Goal: Task Accomplishment & Management: Complete application form

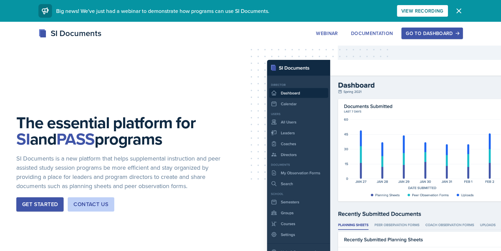
click at [418, 32] on div "Go to Dashboard" at bounding box center [432, 33] width 52 height 5
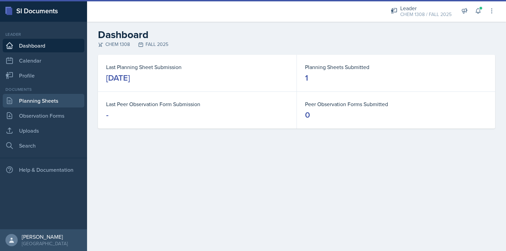
click at [27, 104] on link "Planning Sheets" at bounding box center [44, 101] width 82 height 14
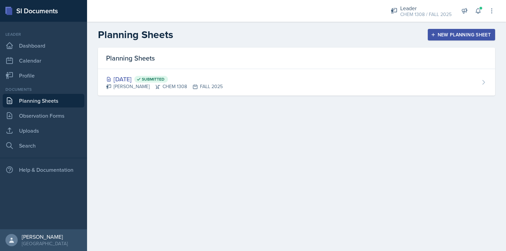
click at [355, 154] on main "Planning Sheets New Planning Sheet Planning Sheets [DATE] Submitted [PERSON_NAM…" at bounding box center [296, 136] width 419 height 229
click at [440, 36] on div "New Planning Sheet" at bounding box center [461, 34] width 59 height 5
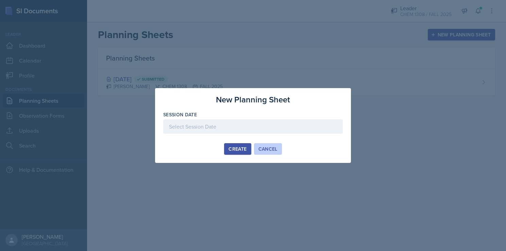
click at [268, 146] on div "Cancel" at bounding box center [268, 148] width 19 height 5
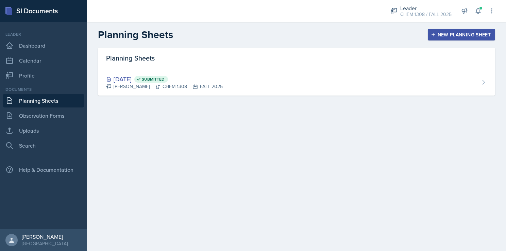
click at [373, 146] on main "Planning Sheets New Planning Sheet Planning Sheets [DATE] Submitted [PERSON_NAM…" at bounding box center [296, 136] width 419 height 229
click at [451, 33] on div "New Planning Sheet" at bounding box center [461, 34] width 59 height 5
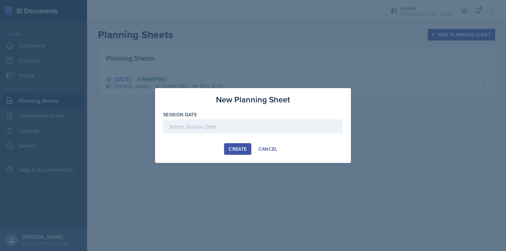
click at [239, 126] on div at bounding box center [253, 126] width 180 height 14
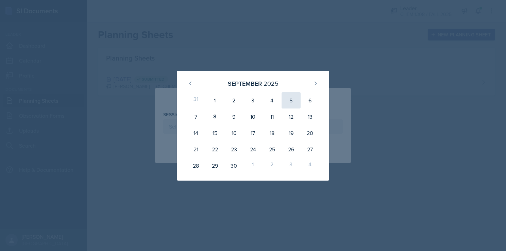
click at [296, 104] on div "5" at bounding box center [291, 100] width 19 height 16
type input "[DATE]"
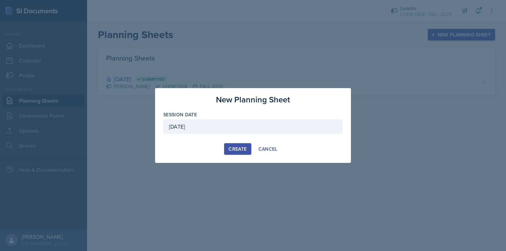
click at [239, 151] on div "Create" at bounding box center [238, 148] width 18 height 5
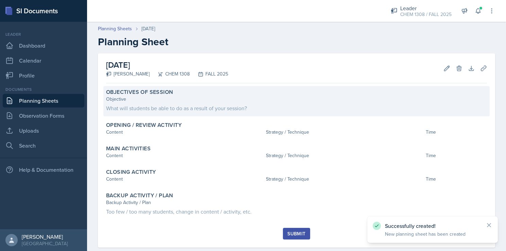
click at [167, 100] on div "Objective" at bounding box center [296, 99] width 381 height 7
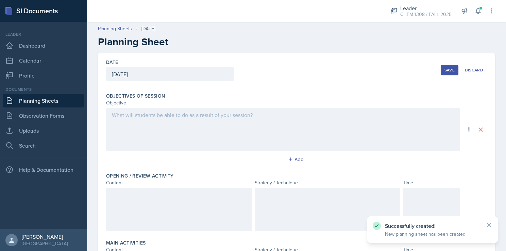
click at [143, 123] on div at bounding box center [283, 130] width 354 height 44
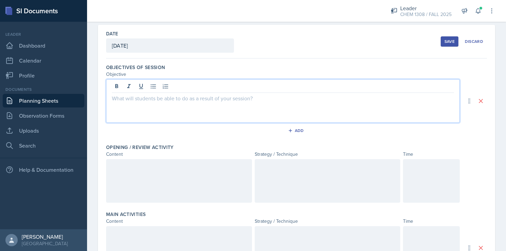
scroll to position [32, 0]
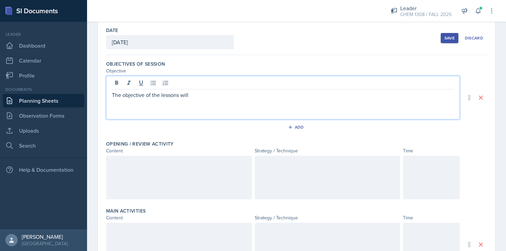
click at [192, 94] on p "The objective of the lessons will" at bounding box center [283, 95] width 342 height 8
click at [456, 132] on div "Add" at bounding box center [296, 128] width 381 height 13
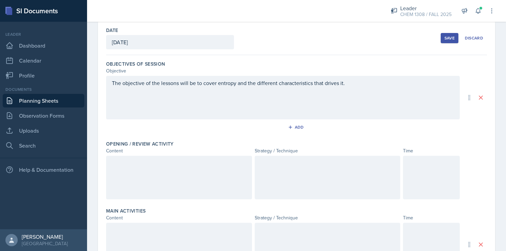
click at [350, 86] on div "The objective of the lessons will be to cover entropy and the different charact…" at bounding box center [283, 98] width 354 height 44
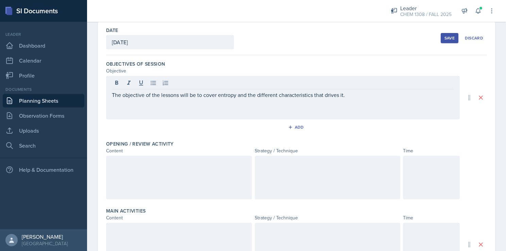
click at [335, 57] on div "Objectives of Session Objective The objective of the lessons will be to cover e…" at bounding box center [296, 239] width 381 height 369
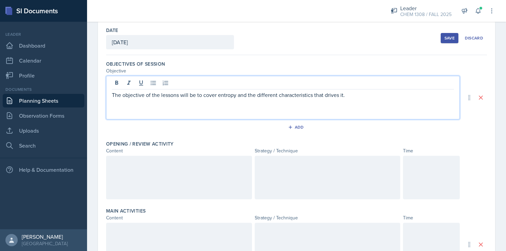
click at [349, 85] on div "The objective of the lessons will be to cover entropy and the different charact…" at bounding box center [283, 98] width 354 height 44
click at [218, 95] on p "The objective of the lessons will be to cover entropy and the different charact…" at bounding box center [283, 95] width 342 height 8
click at [276, 96] on p "The objective of the lessons will be to cover intermolecular forces, and collig…" at bounding box center [283, 99] width 342 height 16
click at [351, 96] on p "The objective of the lessons will be to cover intermolecular forces, colligativ…" at bounding box center [283, 99] width 342 height 16
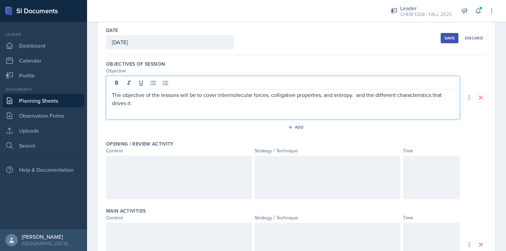
click at [179, 96] on p "The objective of the lessons will be to cover intermolecular forces, colligativ…" at bounding box center [283, 99] width 342 height 16
click at [185, 104] on p "The objective of the lessons will be to cover intermolecular forces, colligativ…" at bounding box center [283, 99] width 342 height 16
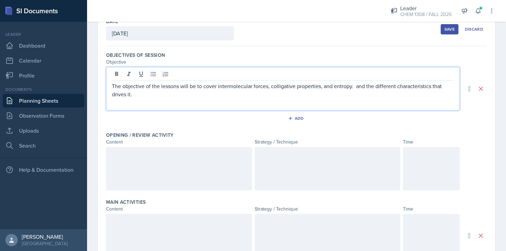
scroll to position [42, 0]
click at [355, 85] on p "The objective of the lessons will be to cover intermolecular forces, colligativ…" at bounding box center [283, 89] width 342 height 16
drag, startPoint x: 122, startPoint y: 94, endPoint x: 216, endPoint y: 96, distance: 93.9
click at [216, 96] on p "The objective of the lessons will be to cover intermolecular forces, colligativ…" at bounding box center [283, 89] width 342 height 16
click at [213, 94] on p "The objective of the lessons will be to cover intermolecular forces, colligativ…" at bounding box center [283, 89] width 342 height 16
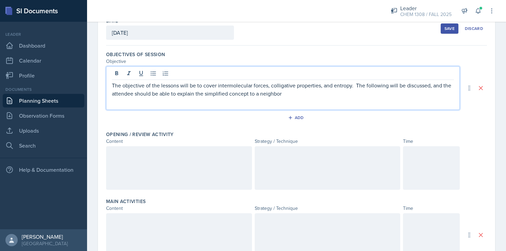
click at [292, 96] on p "The objective of the lessons will be to cover intermolecular forces, colligativ…" at bounding box center [283, 89] width 342 height 16
click at [281, 95] on p "The objective of the lessons will be to cover intermolecular forces, colligativ…" at bounding box center [283, 89] width 342 height 16
click at [298, 98] on div "The objective of the lessons will be to cover intermolecular forces, colligativ…" at bounding box center [283, 88] width 354 height 44
click at [295, 96] on p "The objective of the lessons will be to cover intermolecular forces, colligativ…" at bounding box center [283, 89] width 342 height 16
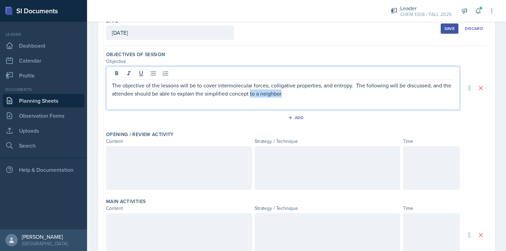
drag, startPoint x: 259, startPoint y: 94, endPoint x: 292, endPoint y: 96, distance: 33.1
click at [292, 96] on p "The objective of the lessons will be to cover intermolecular forces, colligativ…" at bounding box center [283, 89] width 342 height 16
click at [334, 121] on div "Add" at bounding box center [296, 119] width 381 height 13
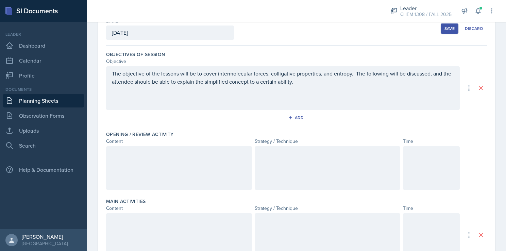
click at [332, 86] on div "The objective of the lessons will be to cover intermolecular forces, colligativ…" at bounding box center [283, 88] width 354 height 44
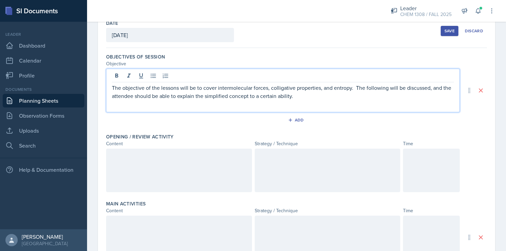
scroll to position [38, 0]
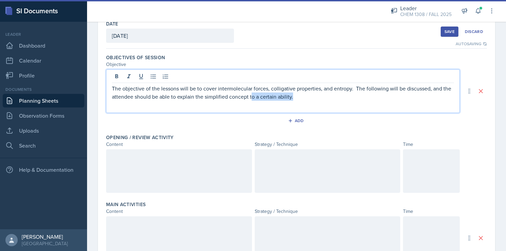
drag, startPoint x: 307, startPoint y: 97, endPoint x: 261, endPoint y: 97, distance: 46.6
click at [261, 97] on p "The objective of the lessons will be to cover intermolecular forces, colligativ…" at bounding box center [283, 92] width 342 height 16
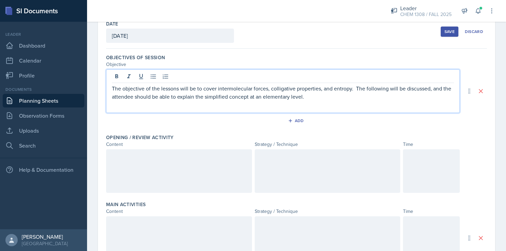
click at [339, 124] on div "Add" at bounding box center [296, 122] width 381 height 13
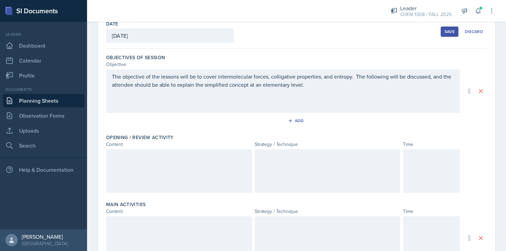
click at [332, 88] on p "The objective of the lessons will be to cover intermolecular forces, colligativ…" at bounding box center [283, 80] width 342 height 16
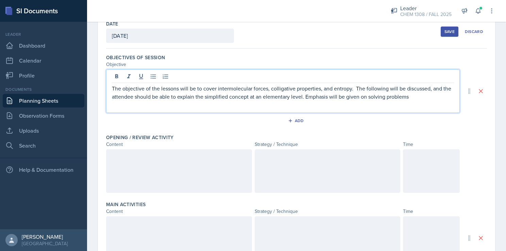
click at [420, 100] on p "The objective of the lessons will be to cover intermolecular forces, colligativ…" at bounding box center [283, 92] width 342 height 16
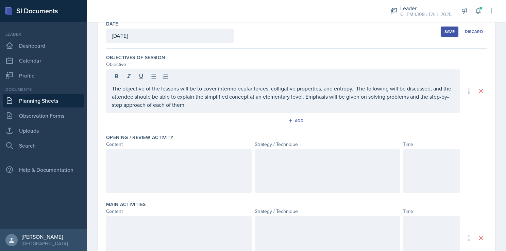
click at [246, 124] on div "Add" at bounding box center [296, 122] width 381 height 13
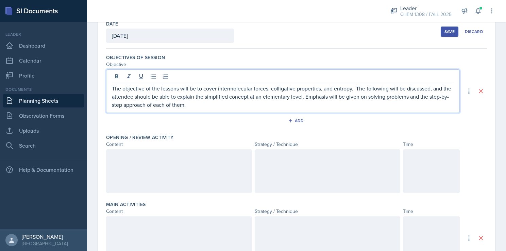
click at [247, 93] on p "The objective of the lessons will be to cover intermolecular forces, colligativ…" at bounding box center [283, 96] width 342 height 24
click at [239, 121] on div "Add" at bounding box center [296, 122] width 381 height 13
click at [258, 91] on p "The objective of the lessons will be to cover intermolecular forces, colligativ…" at bounding box center [283, 96] width 342 height 24
click at [246, 121] on div "Add" at bounding box center [296, 122] width 381 height 13
click at [257, 95] on p "The objective of the lessons will be to cover intermolecular forces, colligativ…" at bounding box center [283, 96] width 342 height 24
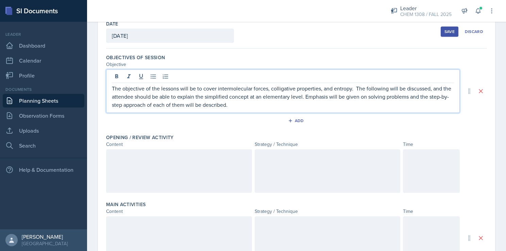
click at [249, 117] on div "Add" at bounding box center [296, 122] width 381 height 13
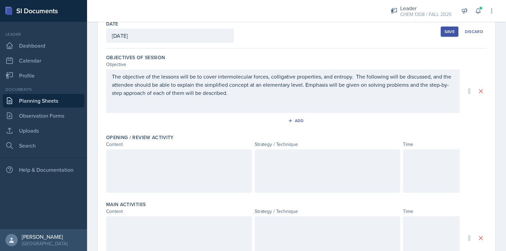
click at [258, 99] on div "The objective of the lessons will be to cover intermolecular forces, colligativ…" at bounding box center [283, 91] width 354 height 44
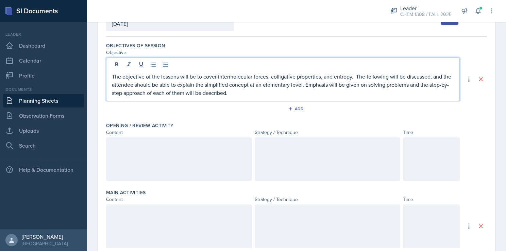
click at [248, 111] on div "Add" at bounding box center [296, 110] width 381 height 13
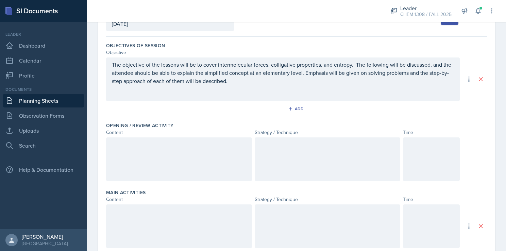
click at [370, 108] on div "Add" at bounding box center [296, 110] width 381 height 13
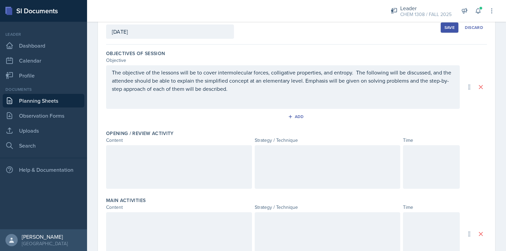
scroll to position [0, 0]
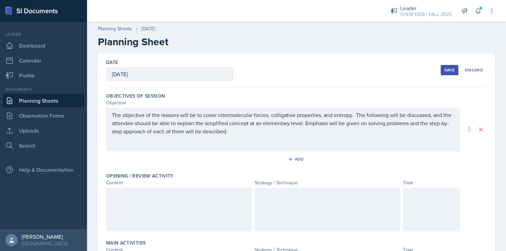
click at [366, 138] on div "The objective of the lessons will be to cover intermolecular forces, colligativ…" at bounding box center [283, 130] width 354 height 44
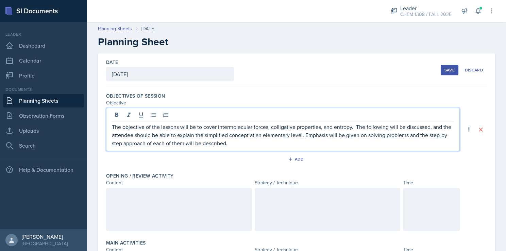
click at [349, 166] on div "Add" at bounding box center [296, 160] width 381 height 13
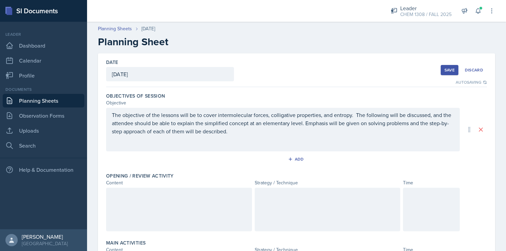
click at [265, 136] on div "The objective of the lessons will be to cover intermolecular forces, colligativ…" at bounding box center [283, 130] width 354 height 44
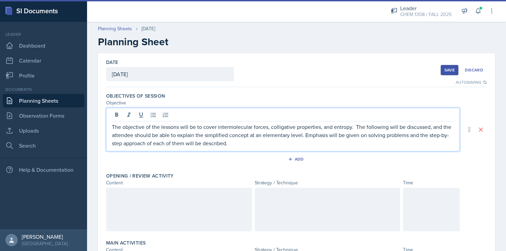
click at [342, 165] on div "Add" at bounding box center [296, 160] width 381 height 13
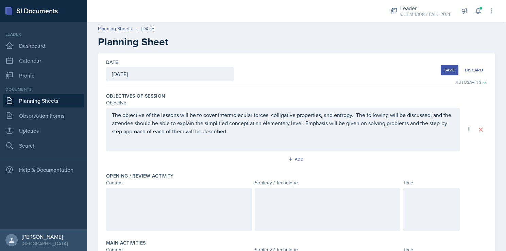
click at [441, 72] on button "Save" at bounding box center [450, 70] width 18 height 10
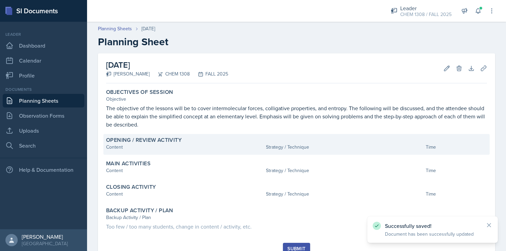
scroll to position [27, 0]
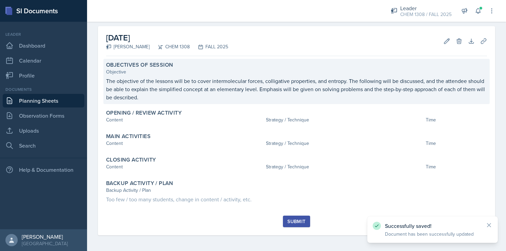
click at [193, 100] on p "The objective of the lessons will be to cover intermolecular forces, colligativ…" at bounding box center [296, 89] width 381 height 24
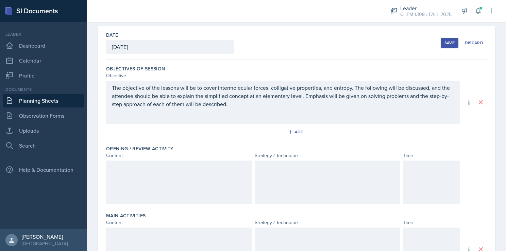
click at [445, 44] on div "Save" at bounding box center [450, 42] width 10 height 5
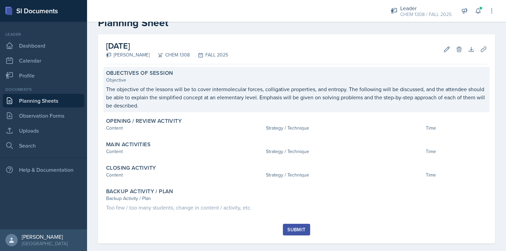
scroll to position [16, 0]
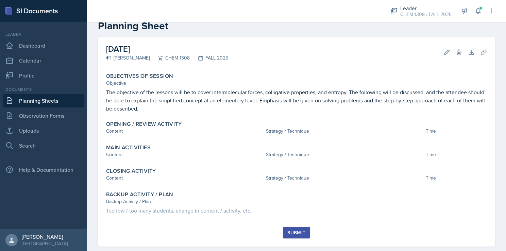
click at [97, 104] on div "[DATE] [PERSON_NAME] CHEM 1308 FALL 2025 Edit Delete Download Uploads Autosavin…" at bounding box center [296, 150] width 419 height 226
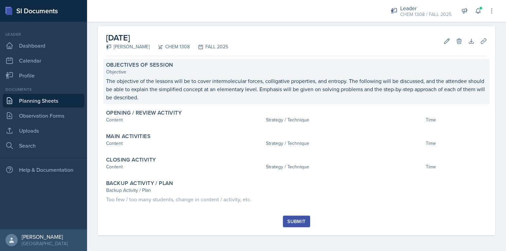
scroll to position [27, 0]
